Goal: Transaction & Acquisition: Subscribe to service/newsletter

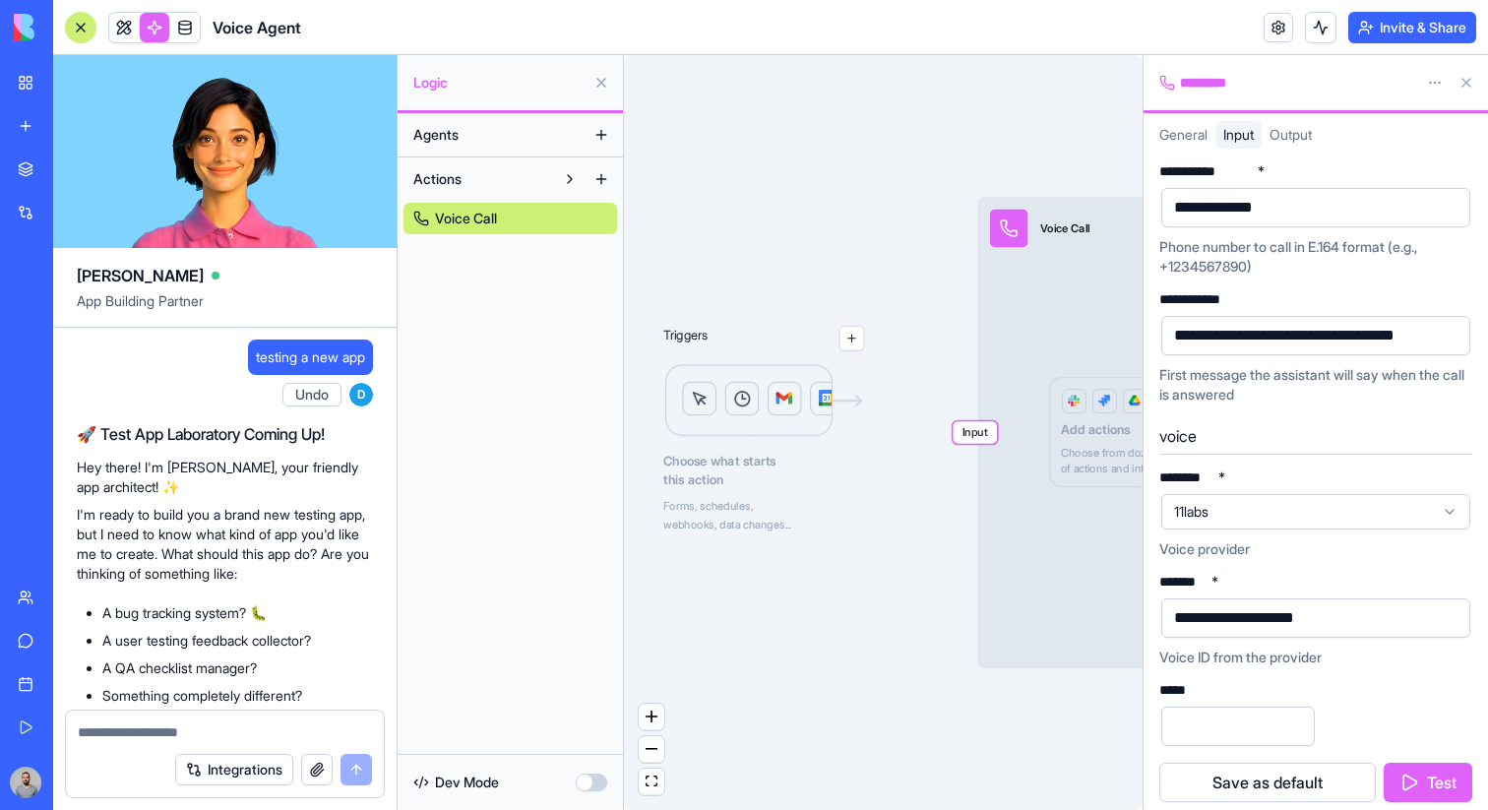
scroll to position [106, 0]
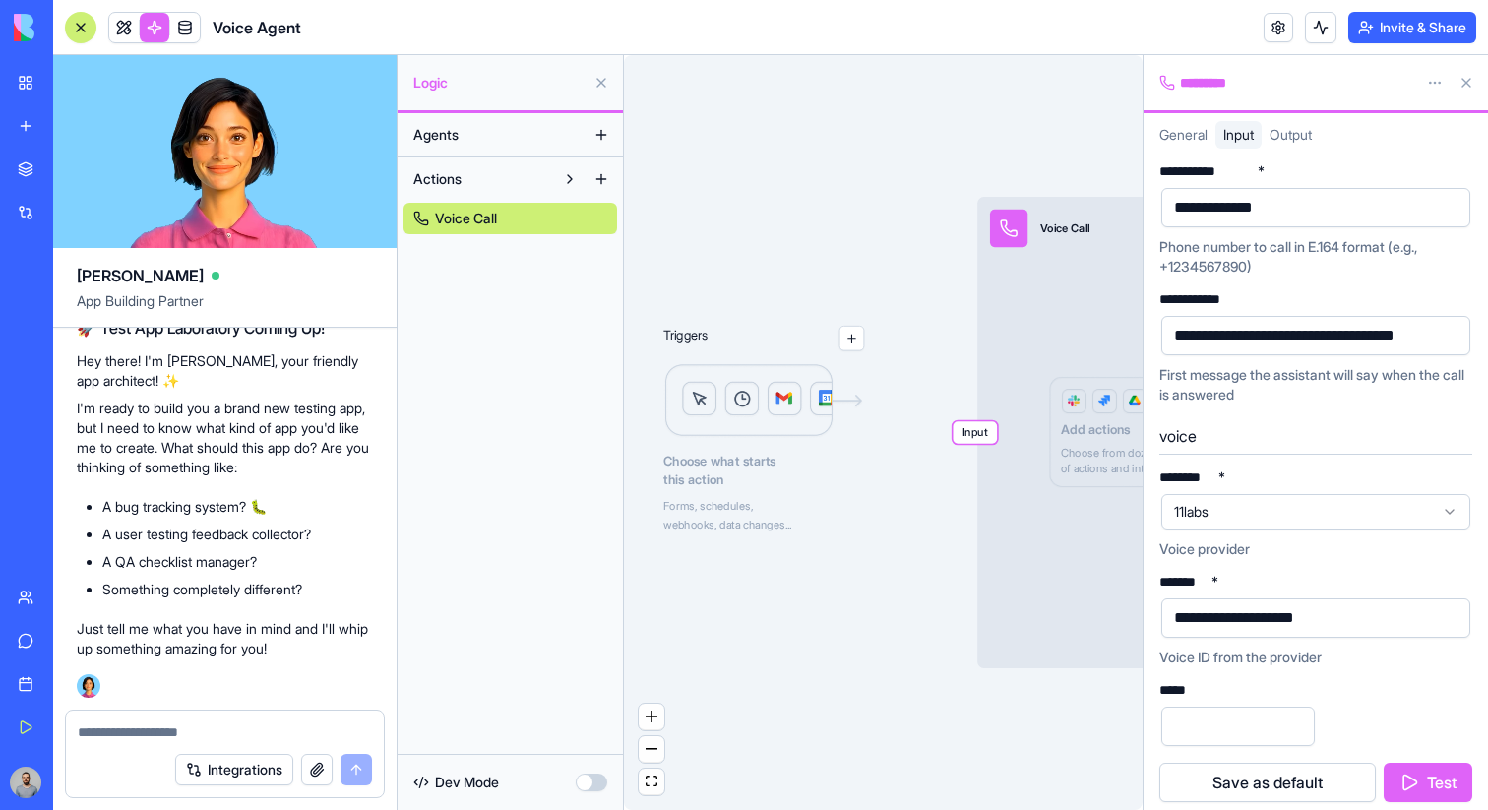
click at [601, 83] on button at bounding box center [600, 82] width 31 height 31
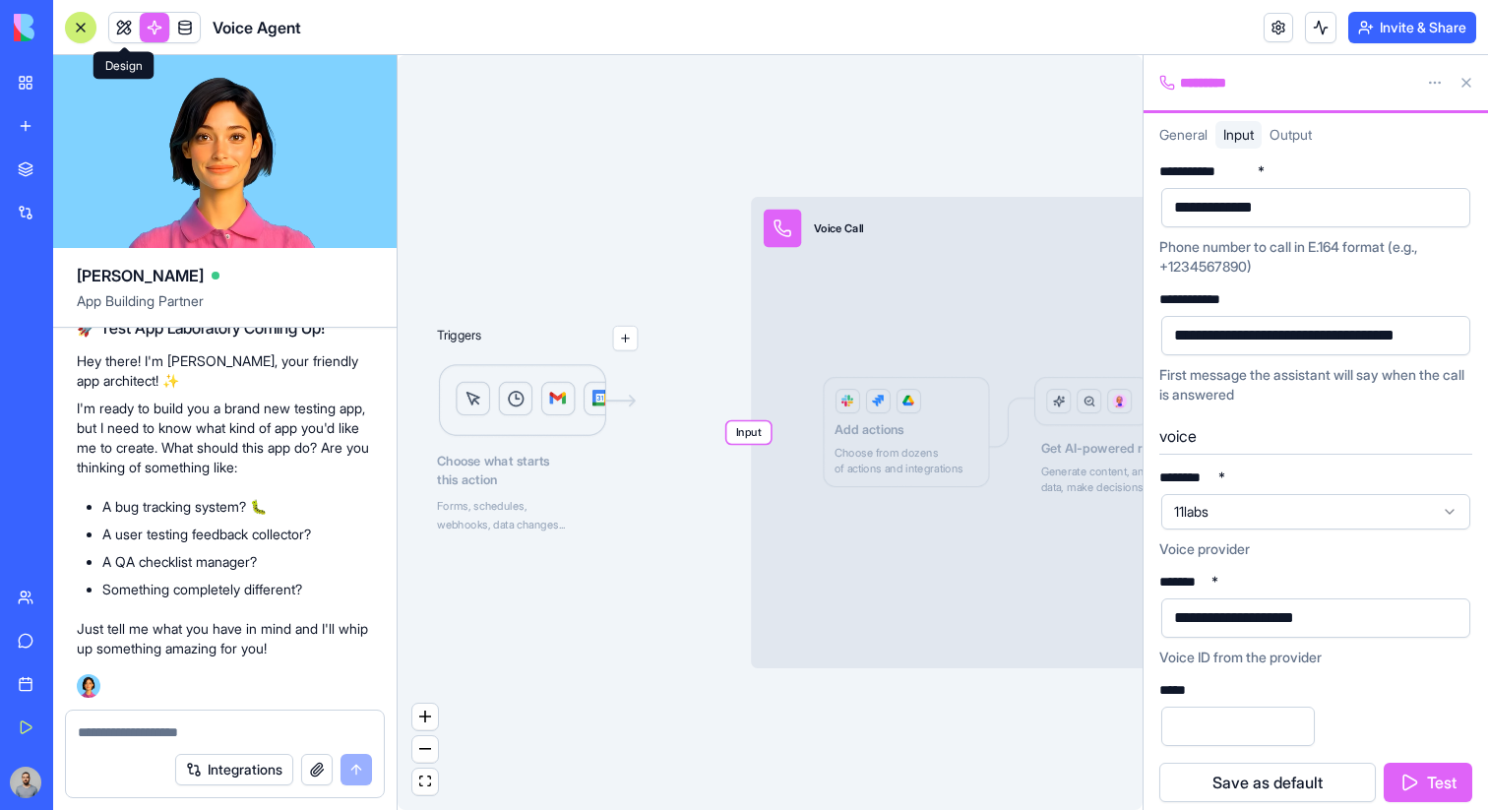
click at [117, 26] on link at bounding box center [124, 28] width 30 height 30
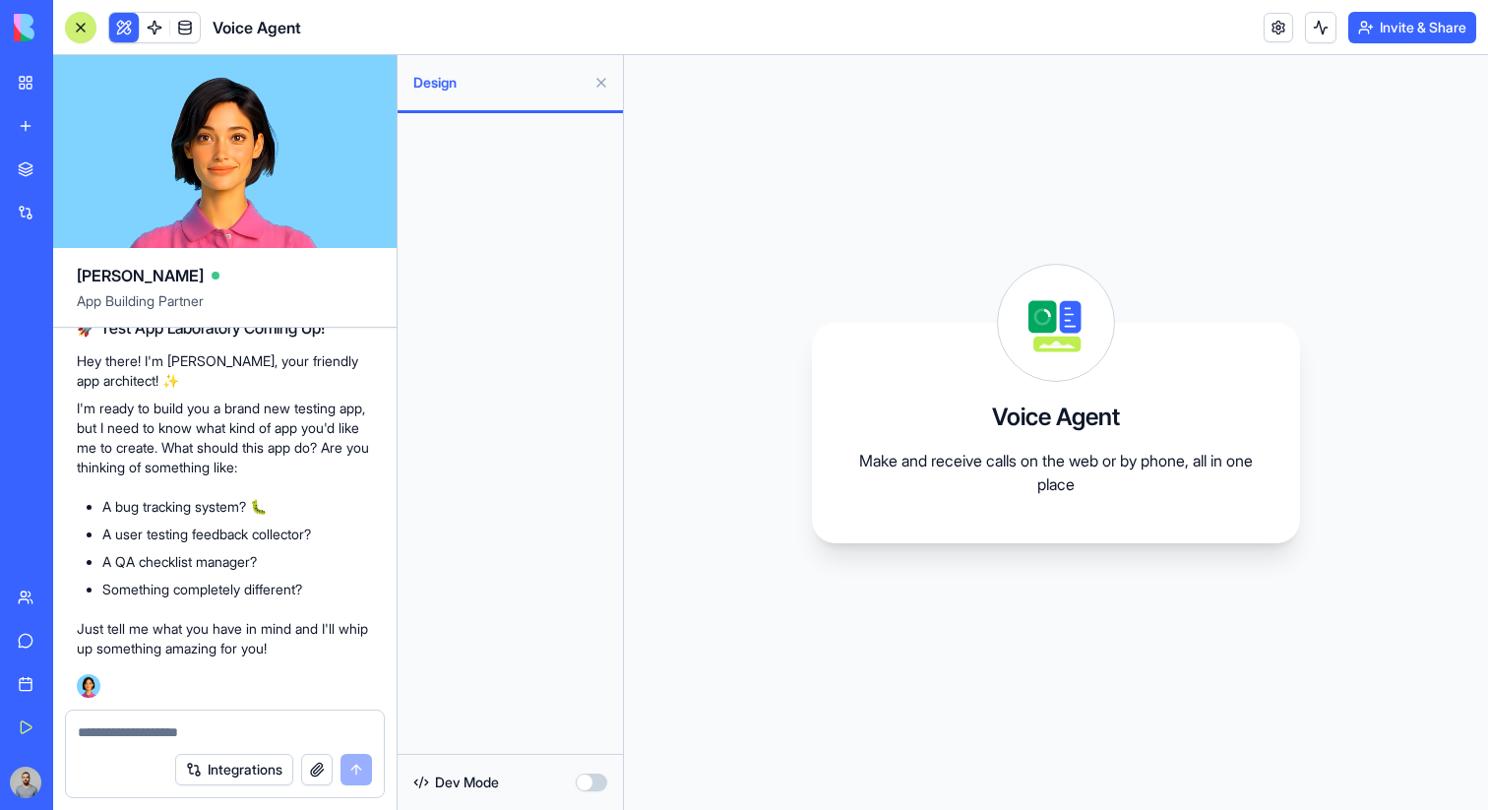
click at [47, 60] on div "My Workspace New app Marketplace Integrations Recent New App New App Jimbo Bran…" at bounding box center [26, 405] width 41 height 810
click at [68, 63] on link "My Workspace" at bounding box center [45, 82] width 79 height 39
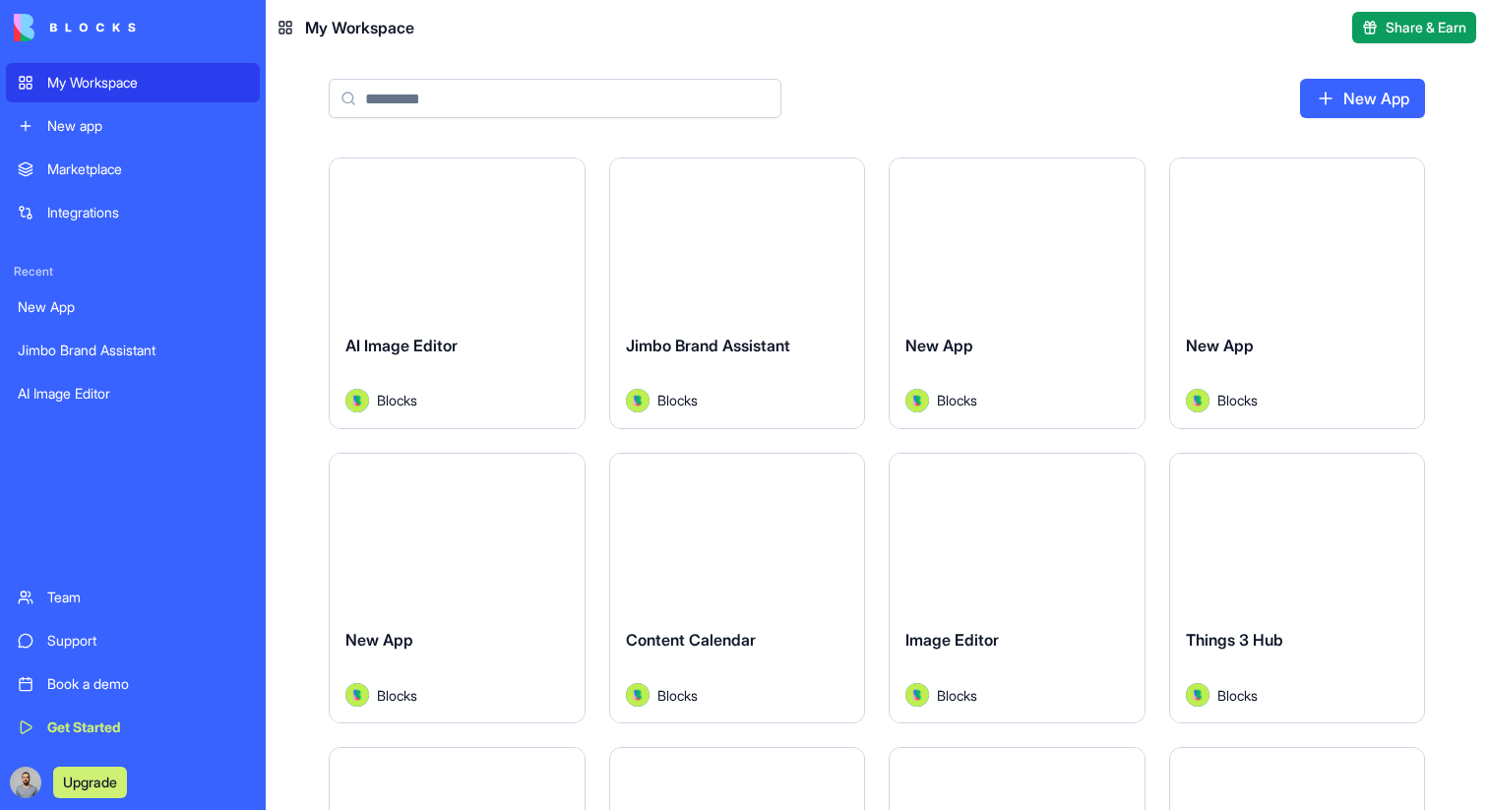
click at [732, 239] on button "Launch" at bounding box center [737, 237] width 148 height 39
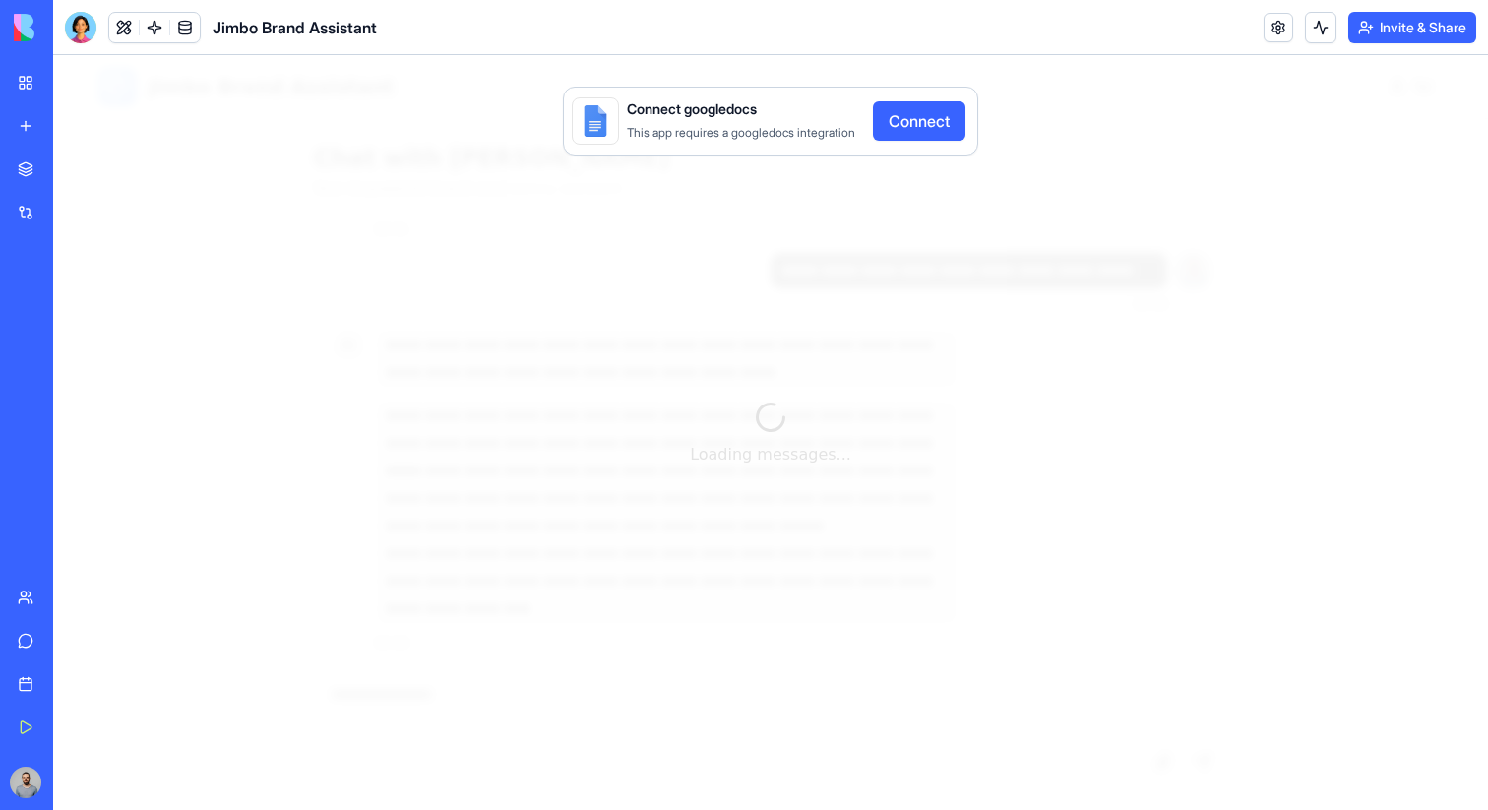
scroll to position [595, 0]
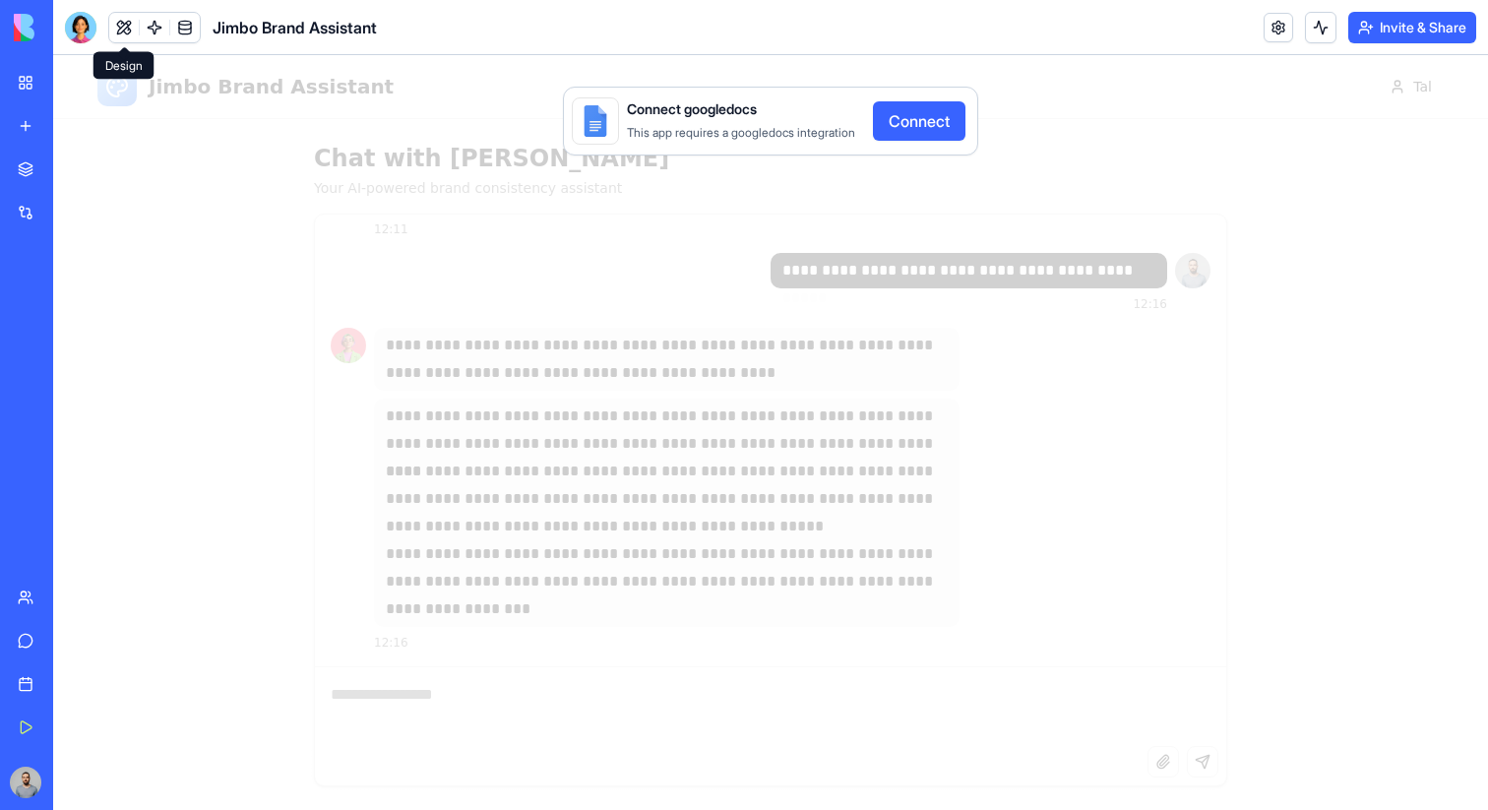
click at [119, 26] on button at bounding box center [124, 28] width 30 height 30
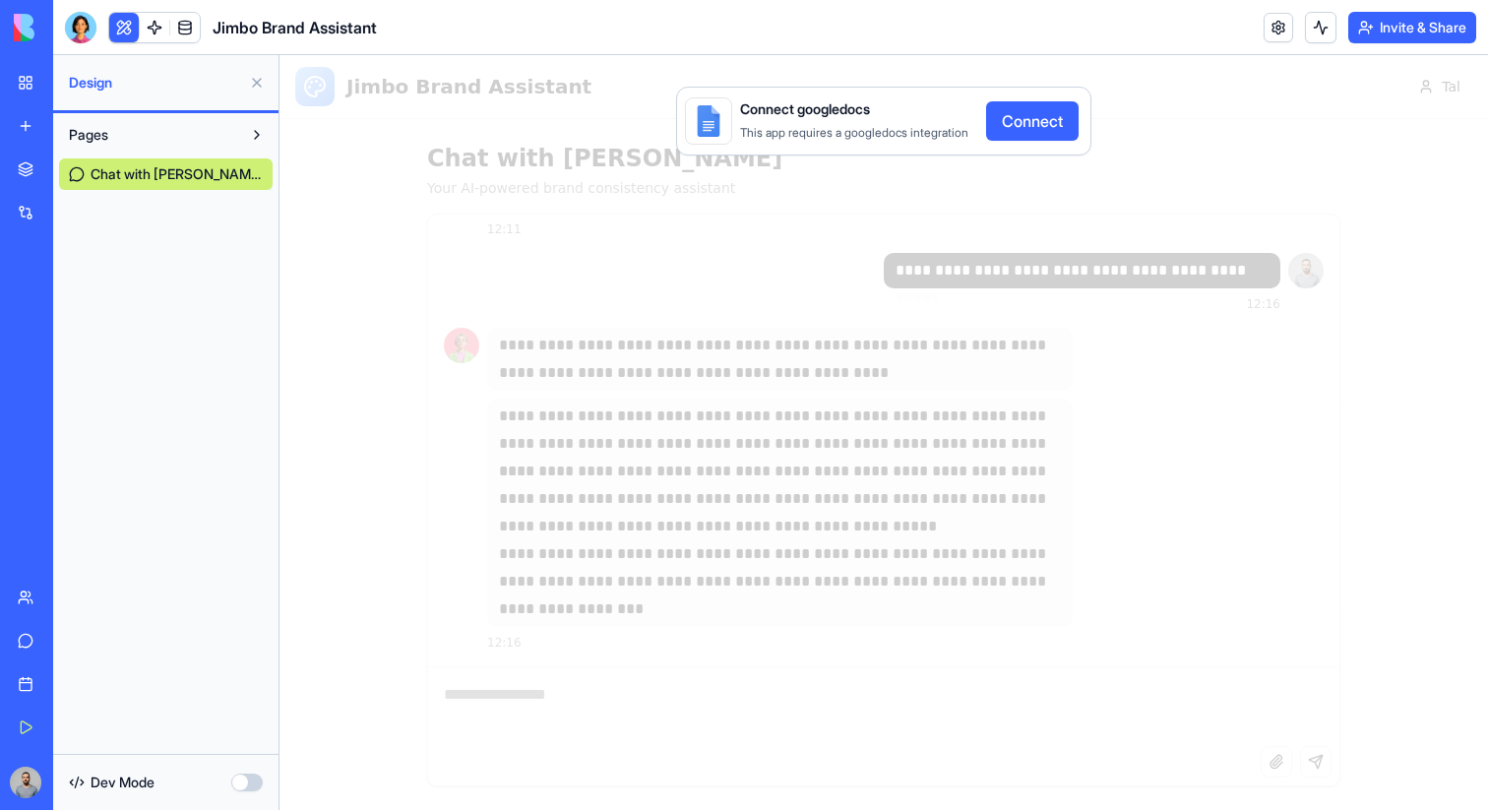
click at [20, 71] on link "My Workspace" at bounding box center [45, 82] width 79 height 39
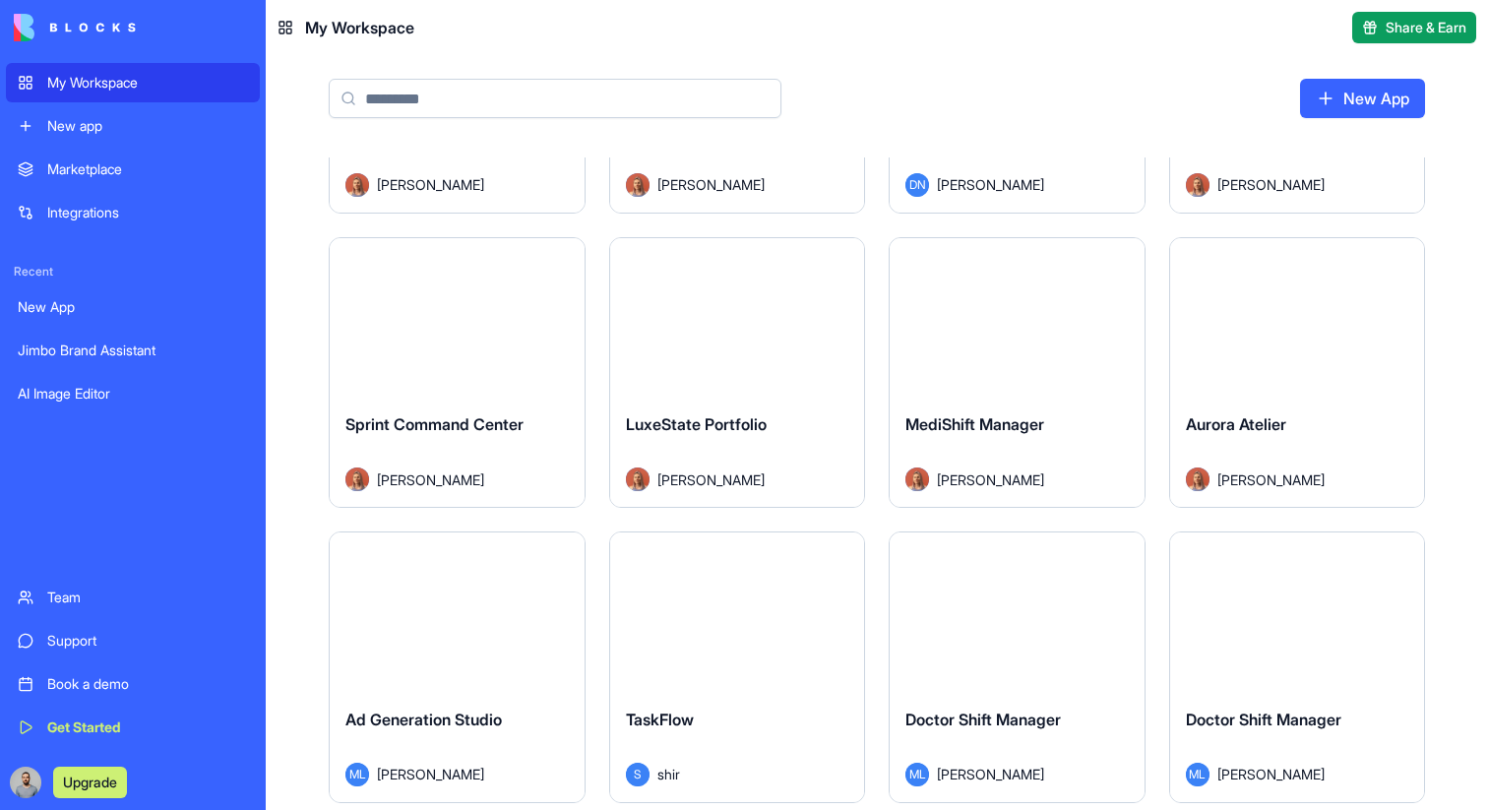
scroll to position [806, 0]
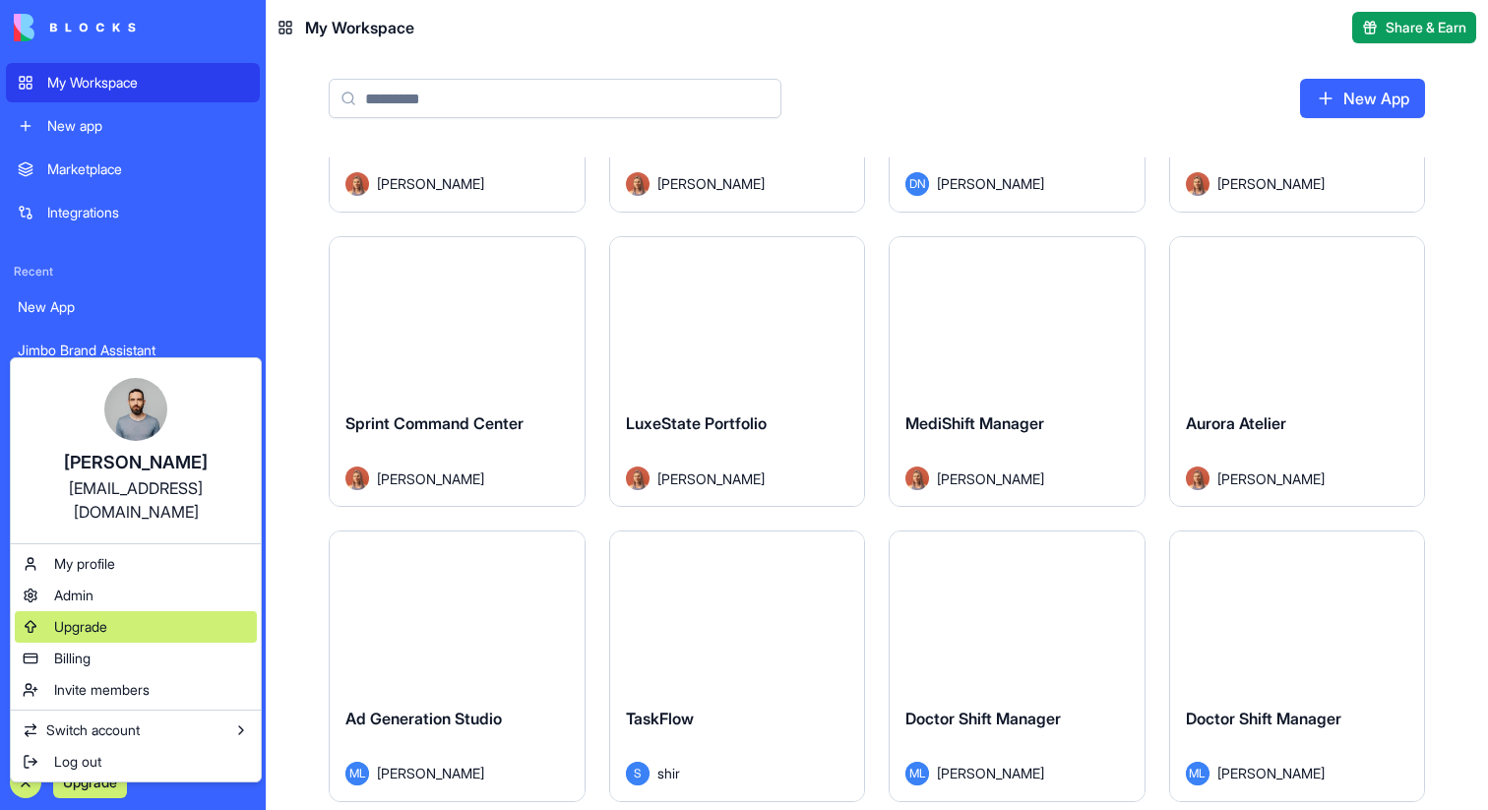
click at [107, 617] on span "Upgrade" at bounding box center [80, 627] width 53 height 20
